Goal: Browse casually

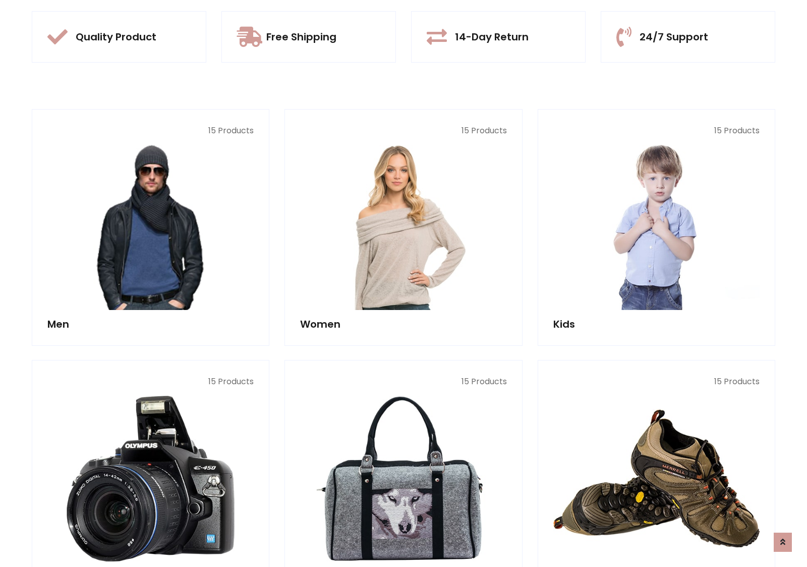
scroll to position [950, 0]
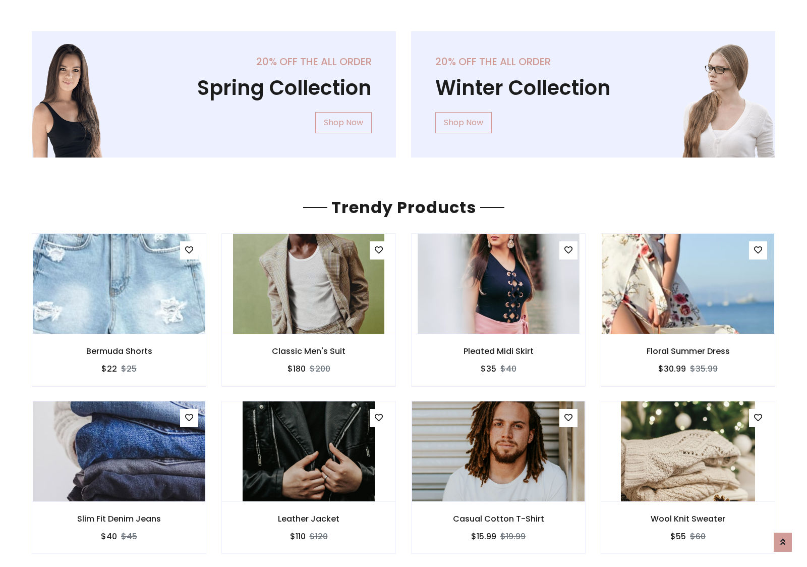
click at [499, 283] on img at bounding box center [498, 283] width 161 height 242
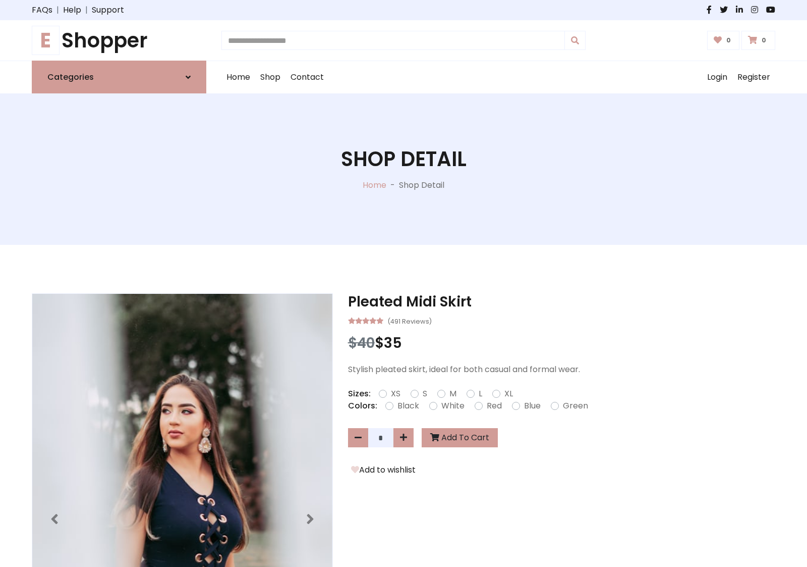
click at [119, 40] on h1 "E Shopper" at bounding box center [119, 40] width 175 height 24
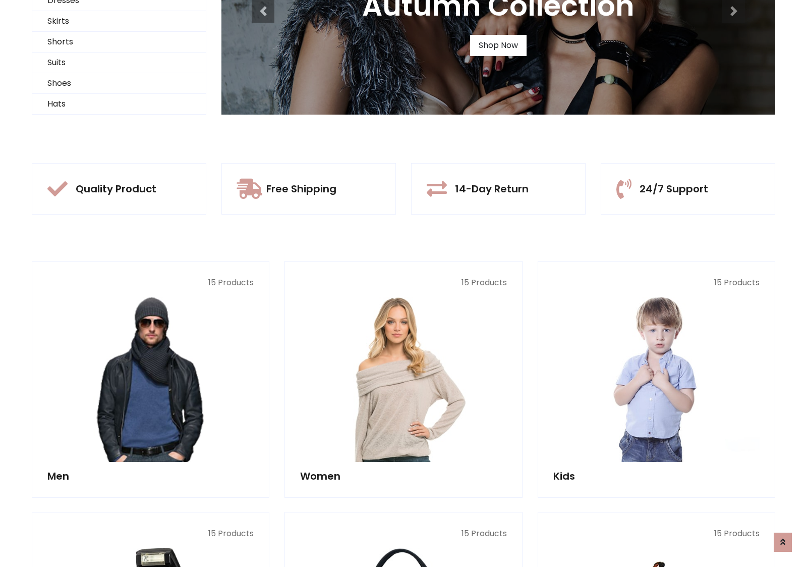
scroll to position [97, 0]
